Goal: Information Seeking & Learning: Find specific fact

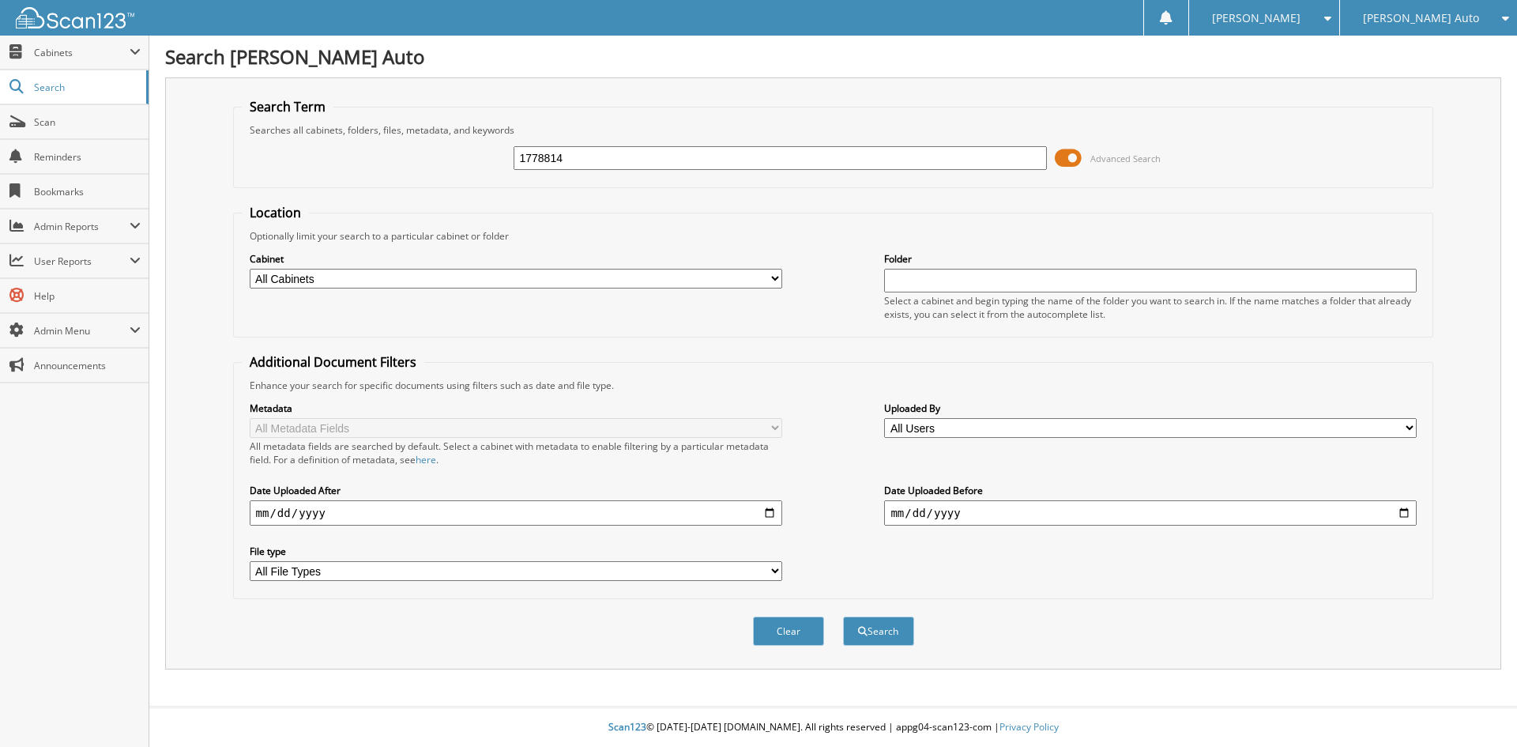
type input "1778814"
click at [843, 616] on button "Search" at bounding box center [878, 630] width 71 height 29
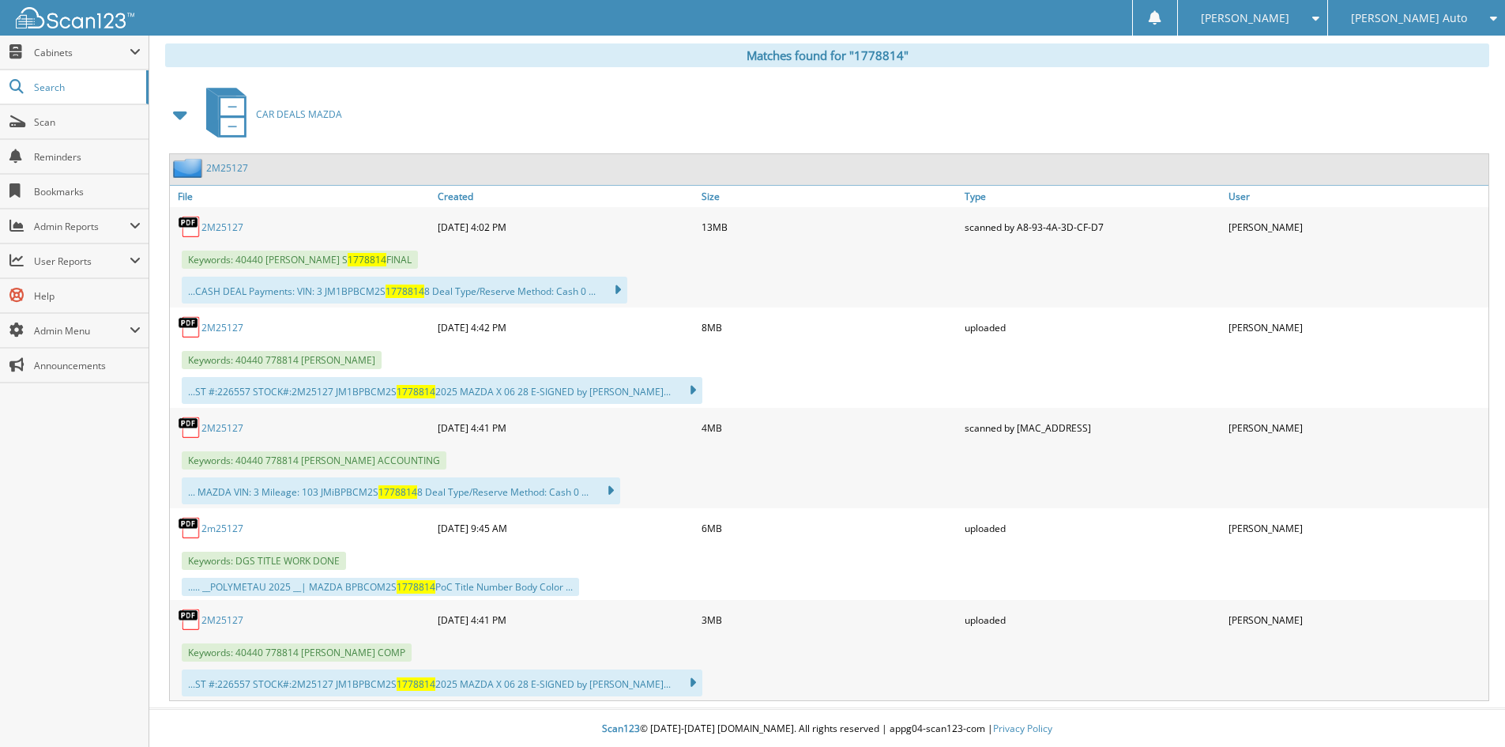
scroll to position [652, 0]
click at [222, 618] on link "2M25127" at bounding box center [223, 618] width 42 height 13
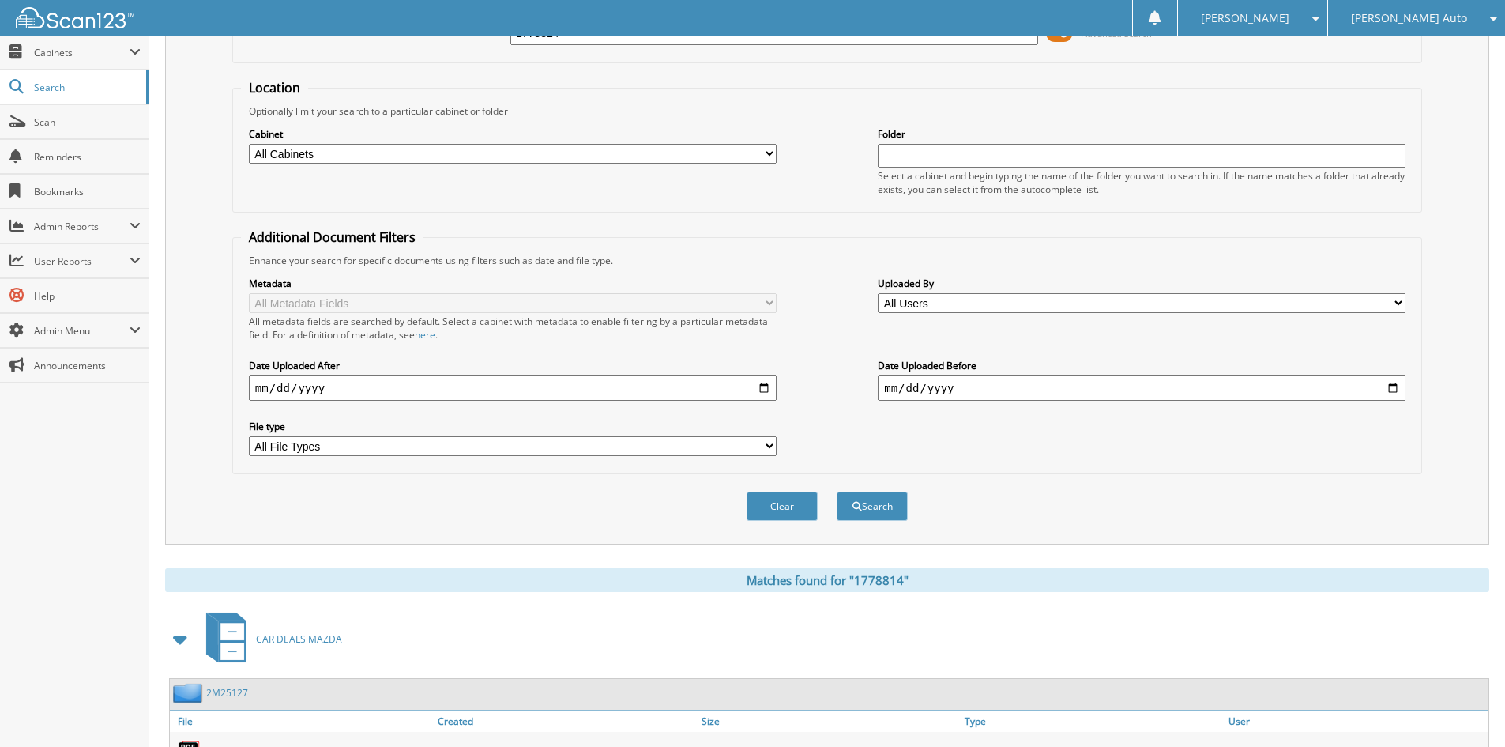
scroll to position [0, 0]
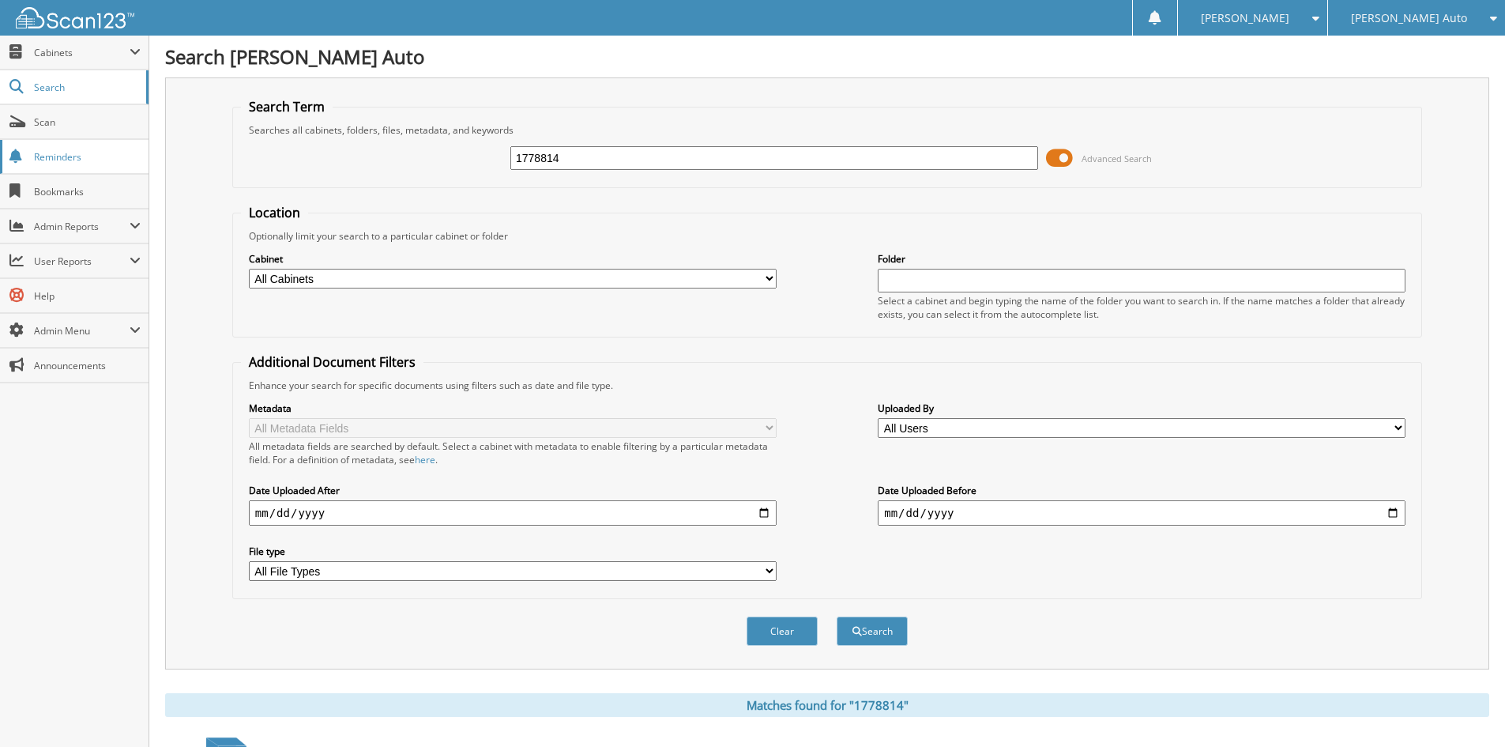
drag, startPoint x: 608, startPoint y: 145, endPoint x: 35, endPoint y: 145, distance: 572.9
click at [220, 149] on div "Search Term Searches all cabinets, folders, files, metadata, and keywords 17788…" at bounding box center [827, 373] width 1324 height 592
drag, startPoint x: 597, startPoint y: 161, endPoint x: 361, endPoint y: 159, distance: 235.5
click at [386, 161] on div "1778814 Advanced Search" at bounding box center [827, 158] width 1173 height 43
type input "[PERSON_NAME]"
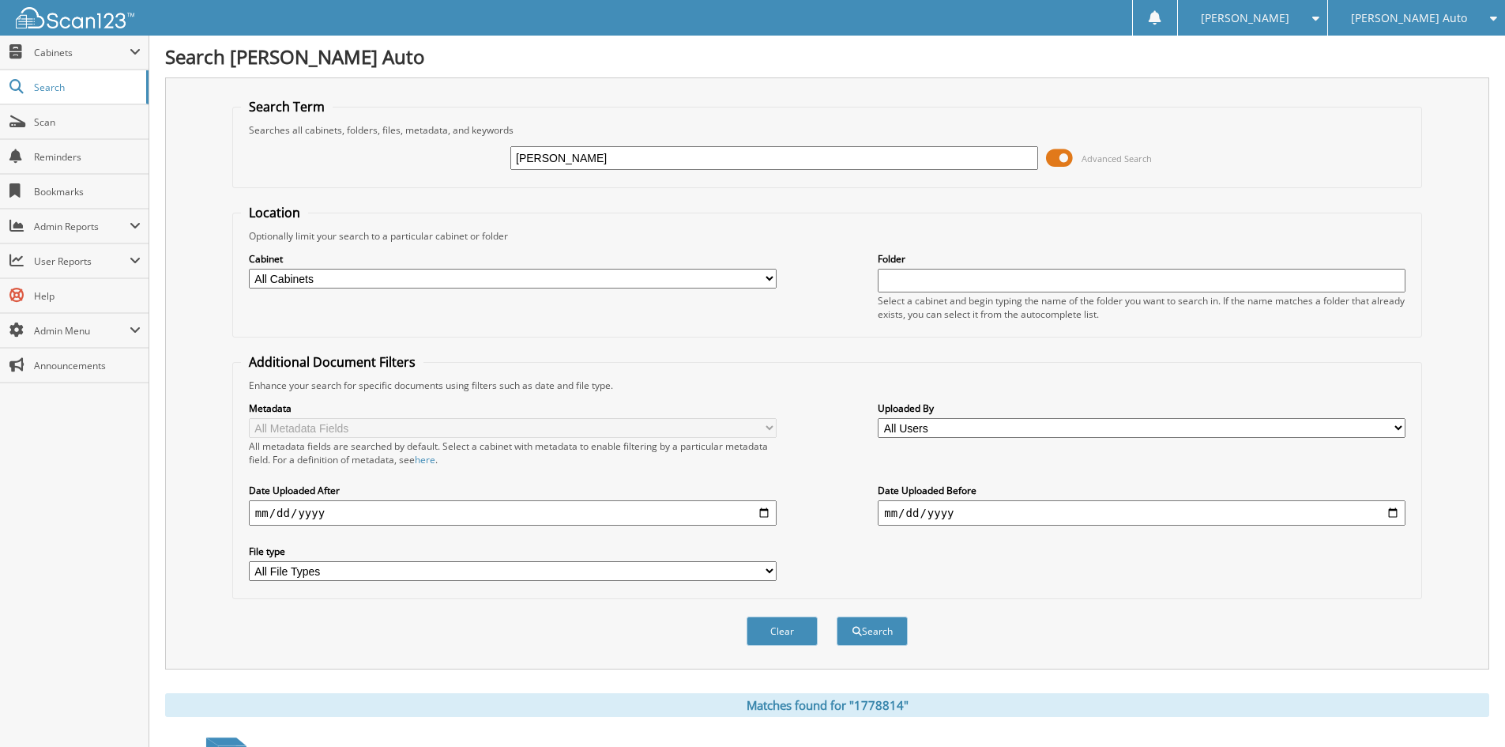
click at [386, 277] on select "All Cabinets ACCOUNTS PAYABLE CHEVROLET ACCOUNTS PAYABLE FT PIERCE ACCOUNTS PAY…" at bounding box center [513, 279] width 528 height 20
select select "2381"
click at [249, 269] on select "All Cabinets ACCOUNTS PAYABLE CHEVROLET ACCOUNTS PAYABLE FT PIERCE ACCOUNTS PAY…" at bounding box center [513, 279] width 528 height 20
click at [888, 639] on button "Search" at bounding box center [872, 630] width 71 height 29
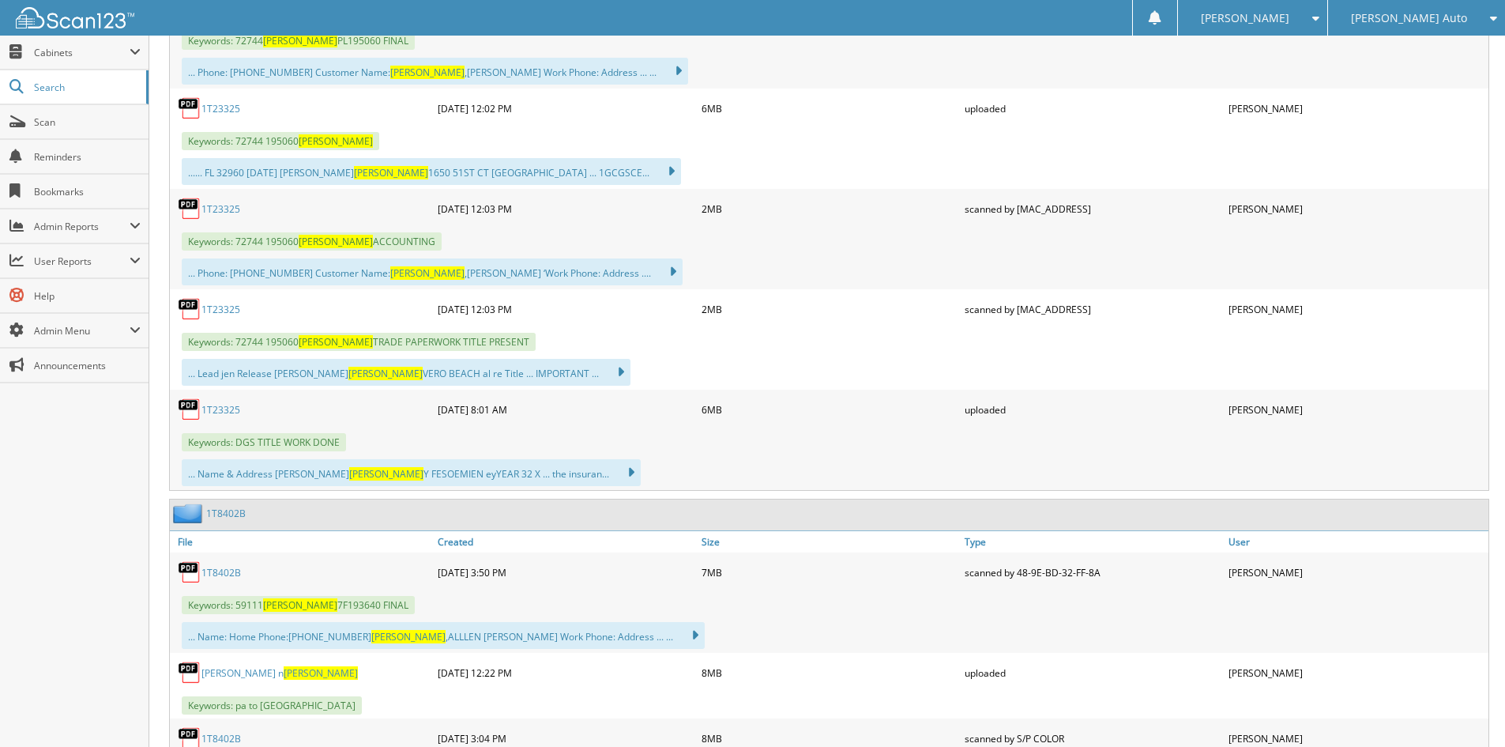
scroll to position [869, 0]
click at [214, 205] on link "1T23325" at bounding box center [221, 208] width 39 height 13
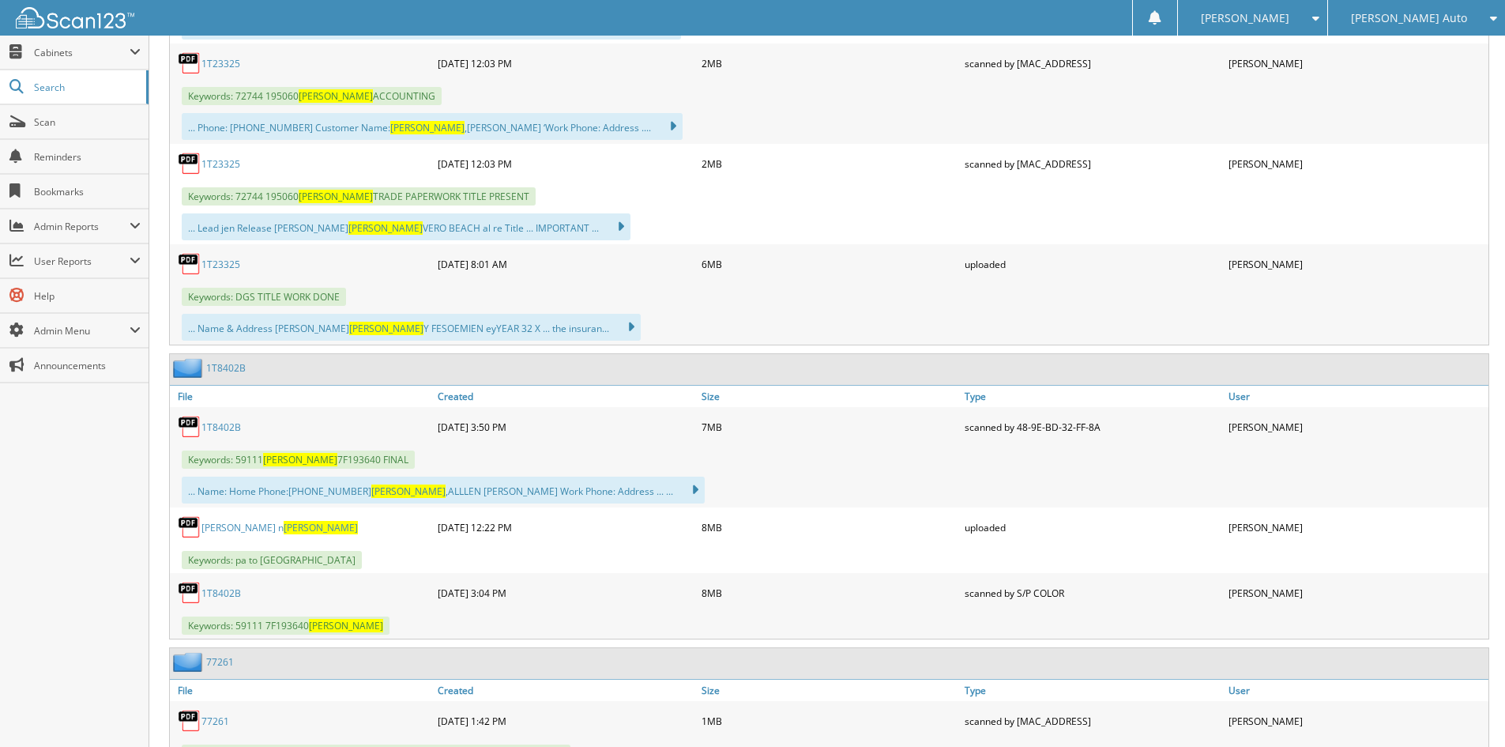
scroll to position [0, 0]
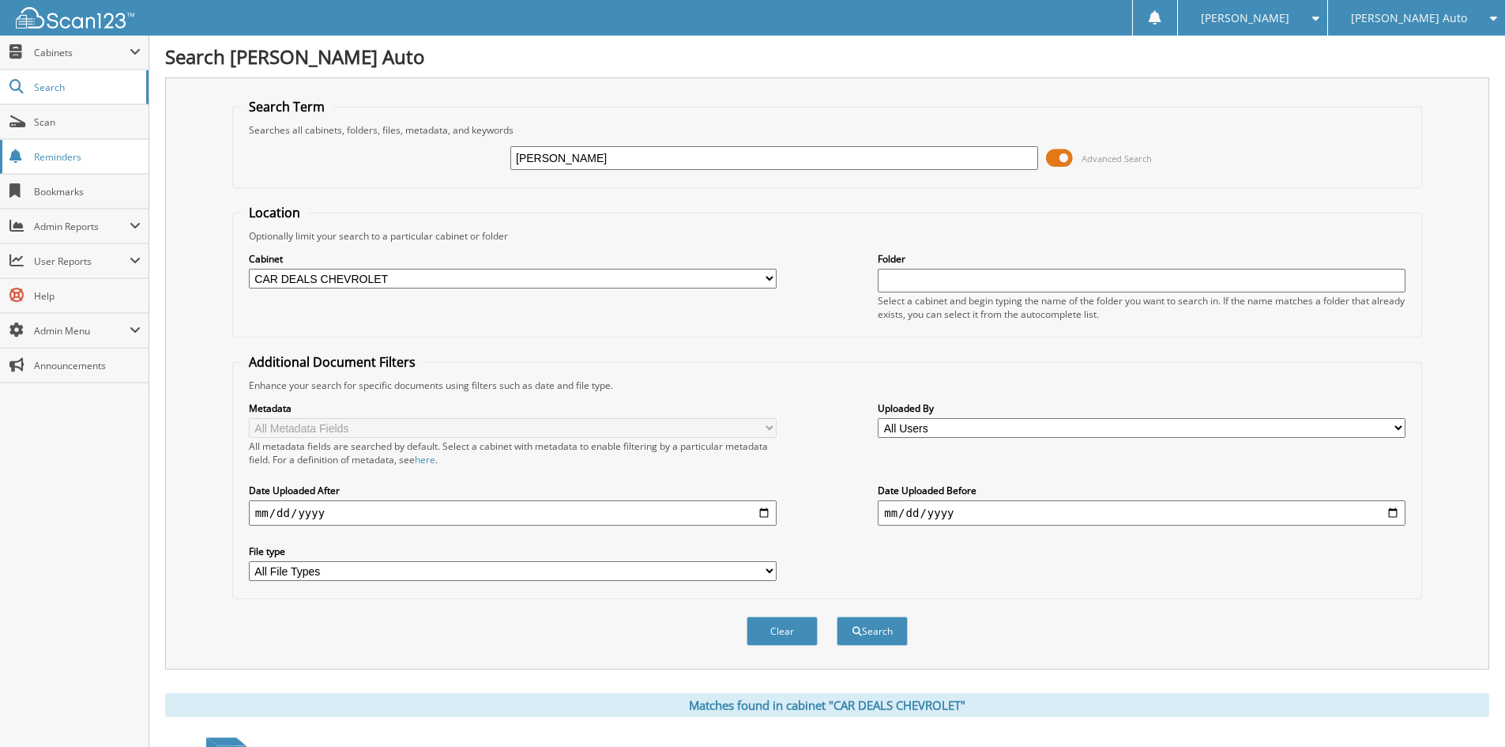
drag, startPoint x: 537, startPoint y: 165, endPoint x: 104, endPoint y: 151, distance: 432.5
click at [217, 157] on div "Search Term Searches all cabinets, folders, files, metadata, and keywords weave…" at bounding box center [827, 373] width 1324 height 592
type input "8602"
click at [837, 616] on button "Search" at bounding box center [872, 630] width 71 height 29
drag, startPoint x: 714, startPoint y: 151, endPoint x: 266, endPoint y: 124, distance: 448.9
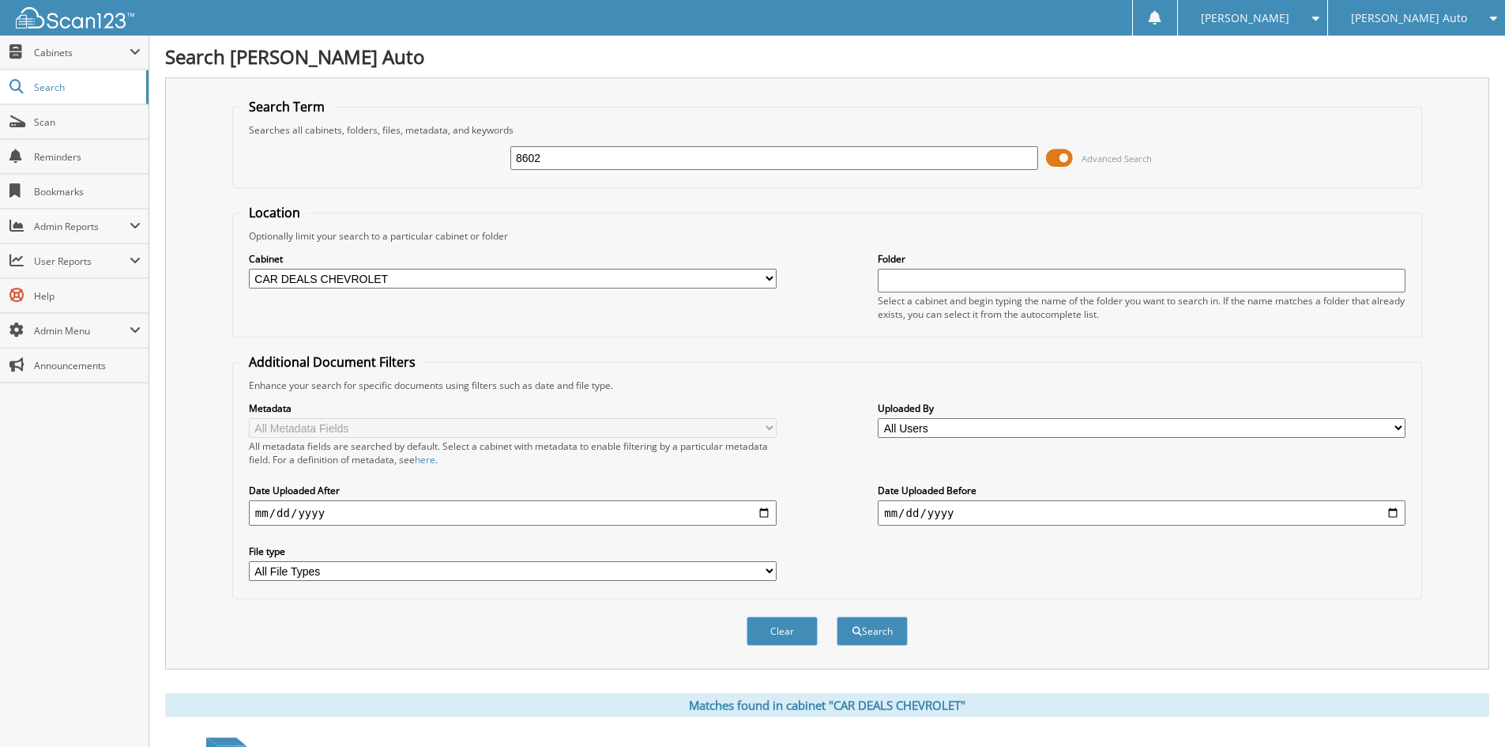
click at [296, 127] on fieldset "Search Term Searches all cabinets, folders, files, metadata, and keywords 8602 …" at bounding box center [827, 143] width 1190 height 90
type input "1t25386"
click at [837, 616] on button "Search" at bounding box center [872, 630] width 71 height 29
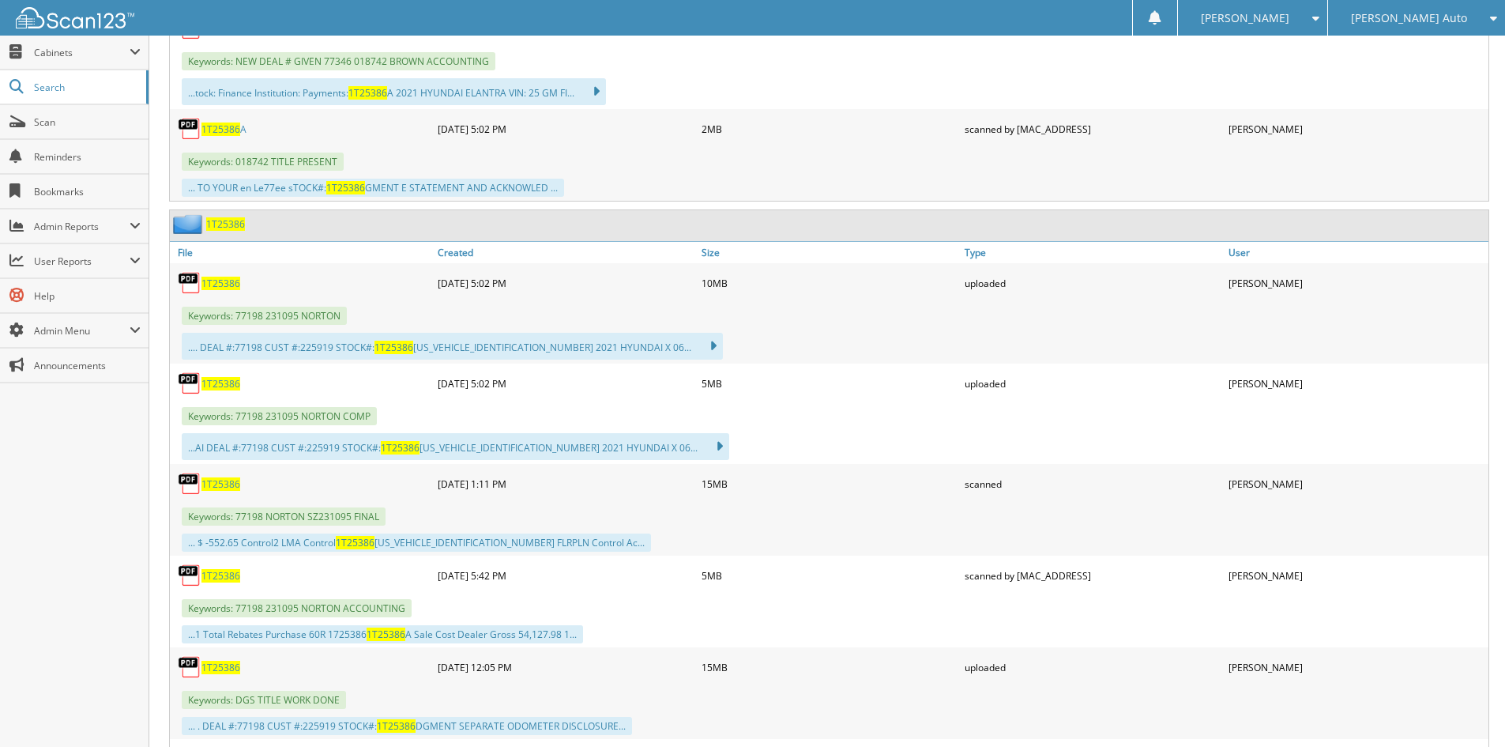
scroll to position [1422, 0]
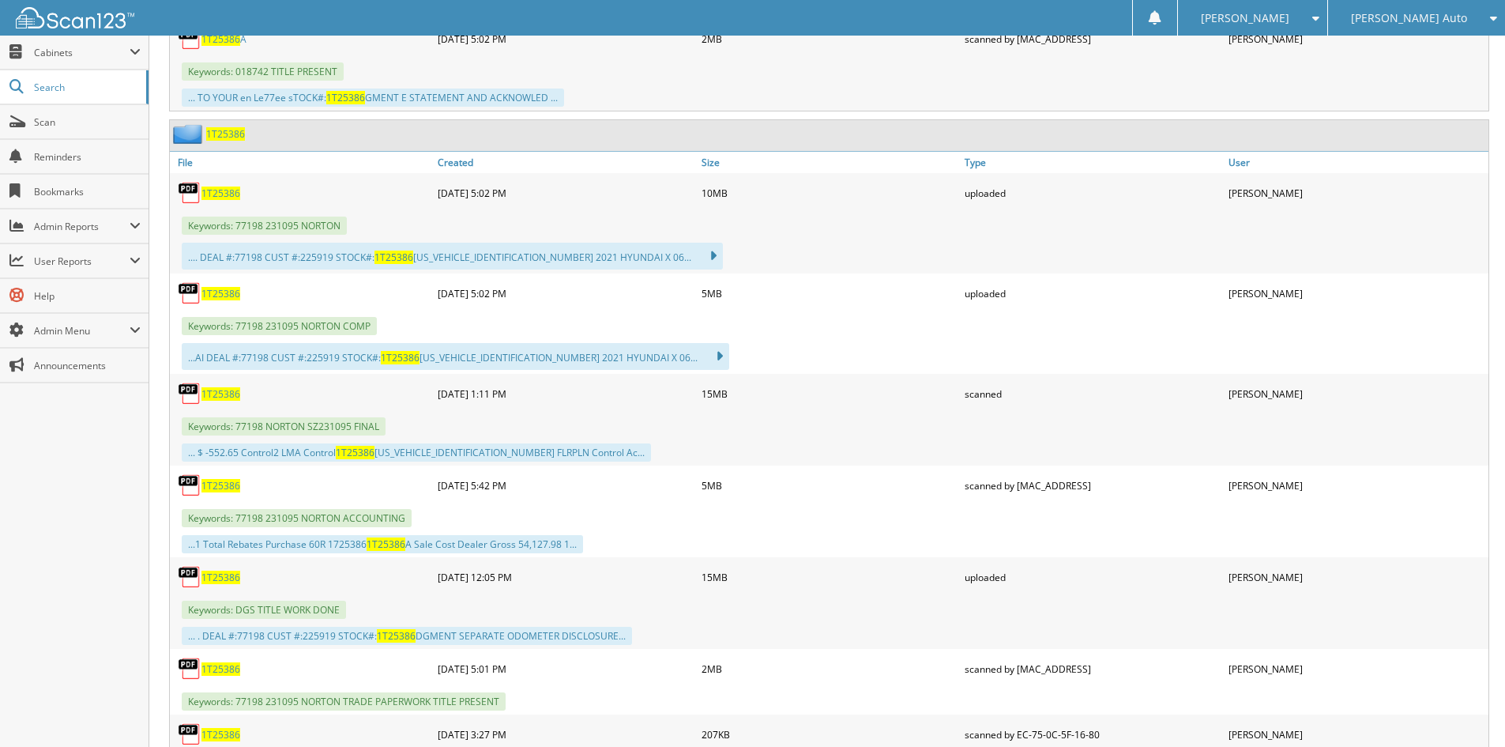
click at [230, 487] on span "1T25386" at bounding box center [221, 485] width 39 height 13
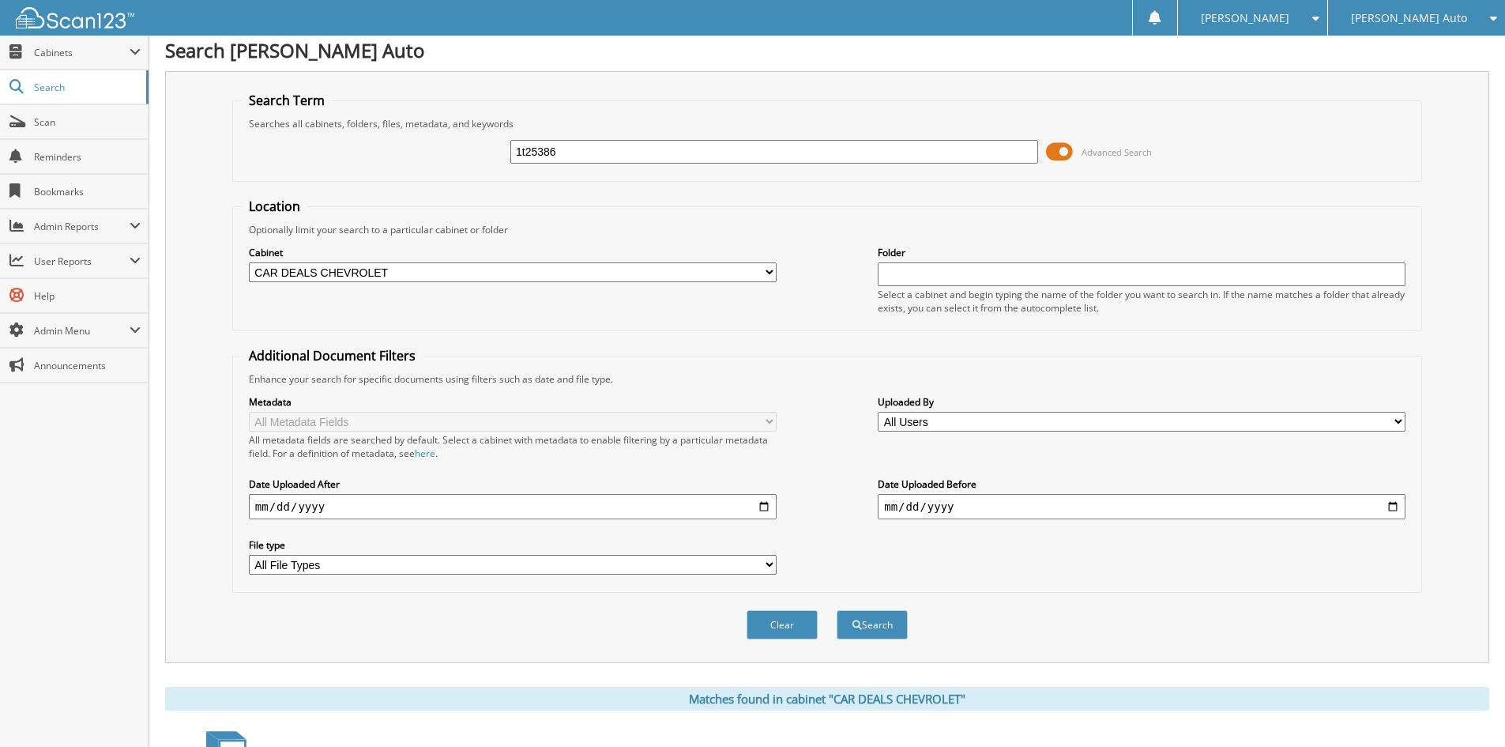
scroll to position [0, 0]
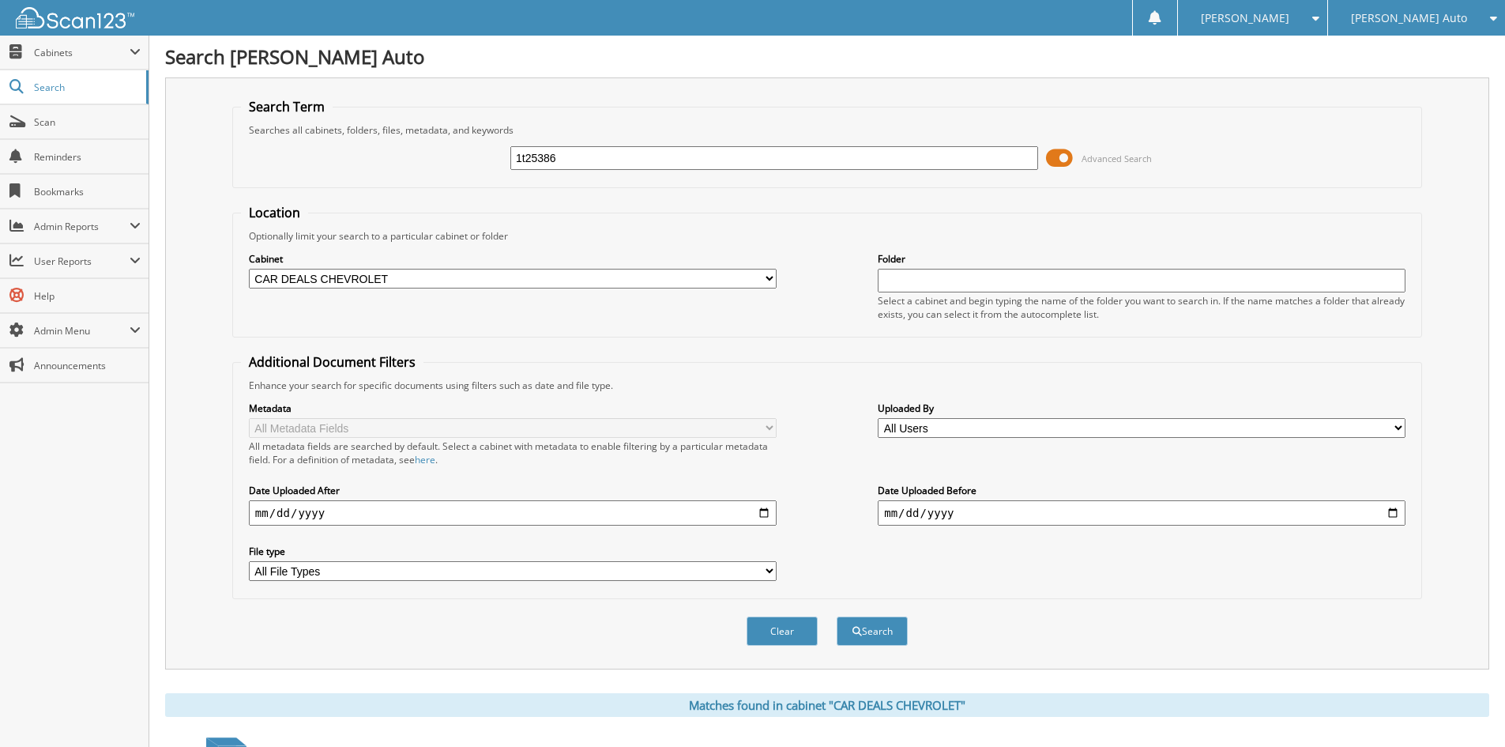
drag, startPoint x: 525, startPoint y: 171, endPoint x: 411, endPoint y: 157, distance: 114.7
click at [428, 160] on div "1t25386 Advanced Search" at bounding box center [827, 158] width 1173 height 43
paste input "3T25355A"
type input "3T25355A"
click at [889, 631] on button "Search" at bounding box center [872, 630] width 71 height 29
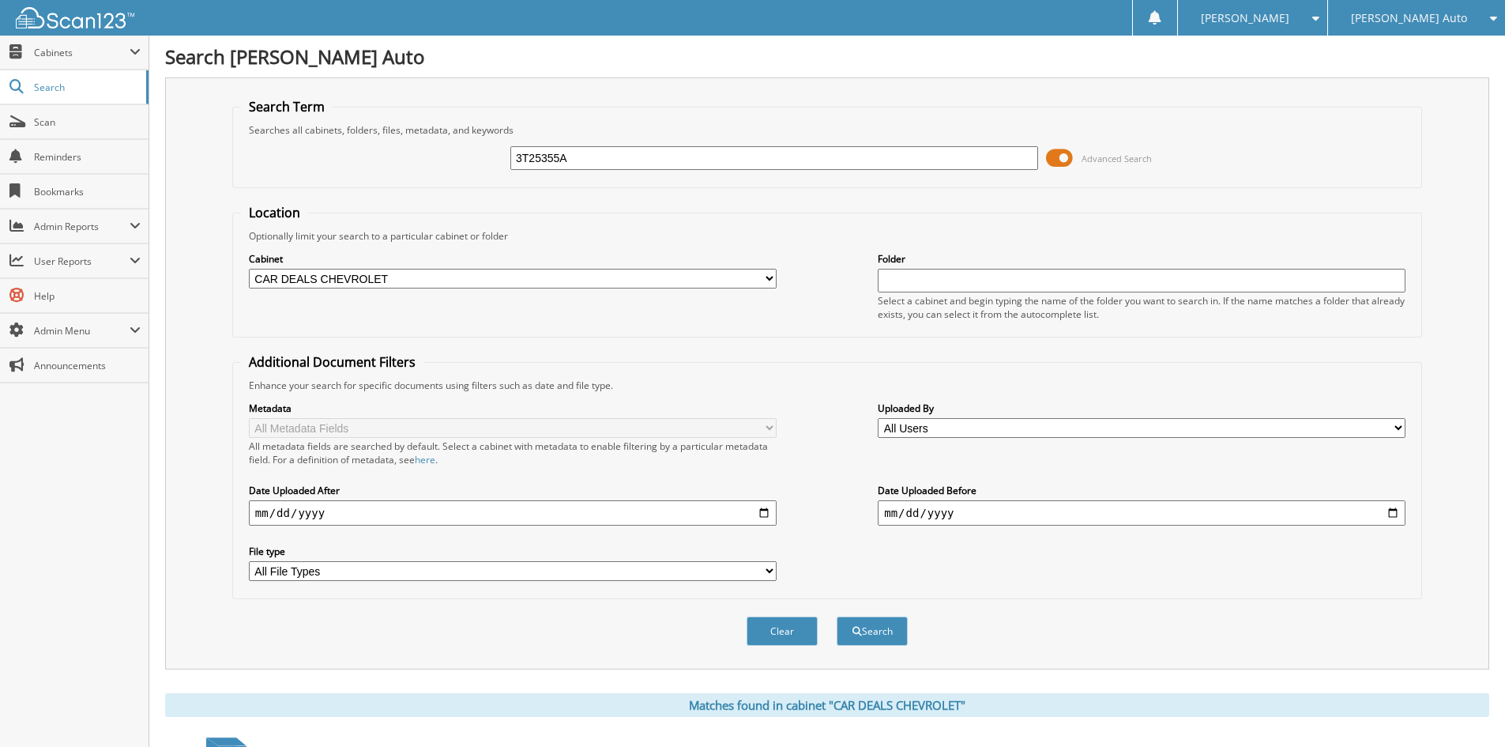
click at [1066, 158] on span at bounding box center [1059, 158] width 27 height 24
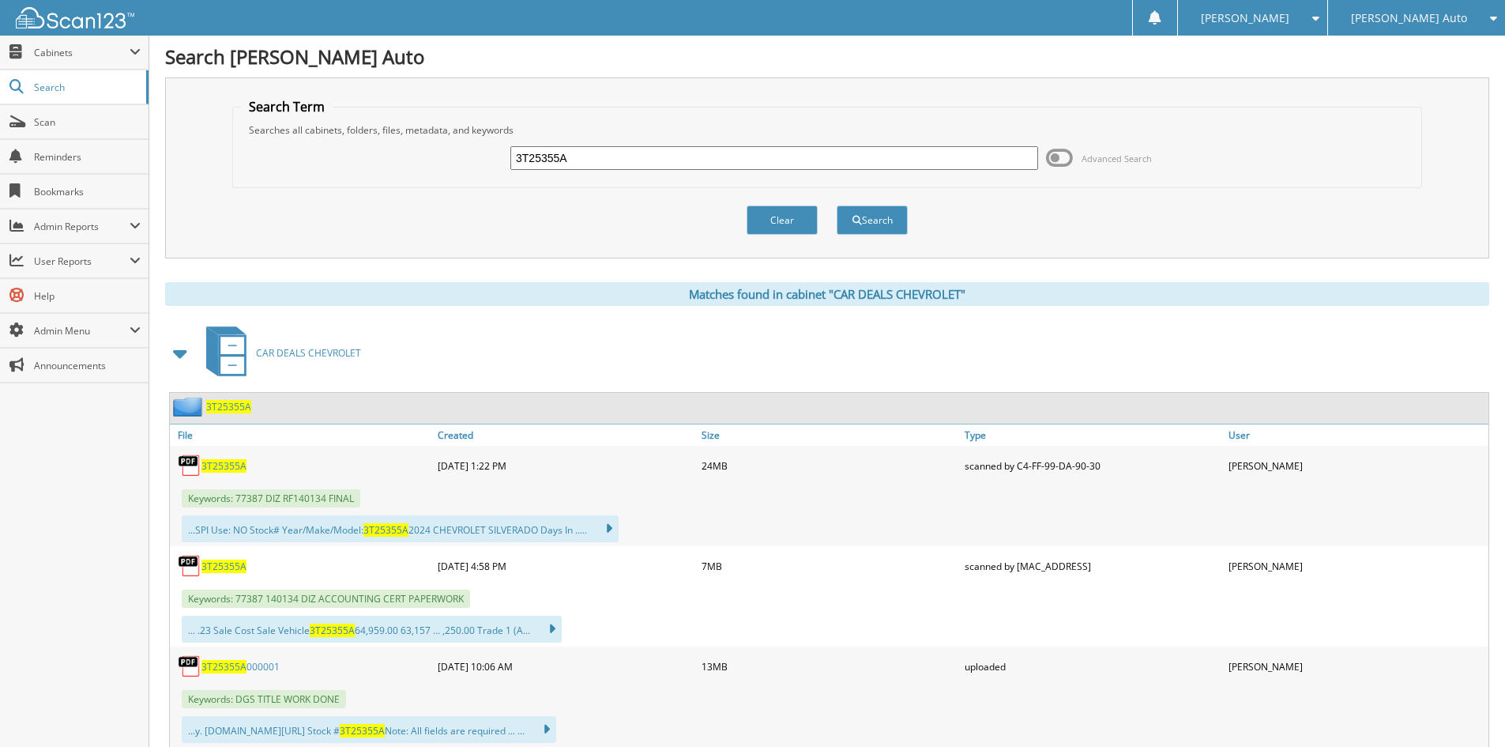
click at [227, 562] on span "3T25355A" at bounding box center [224, 565] width 45 height 13
